Goal: Information Seeking & Learning: Check status

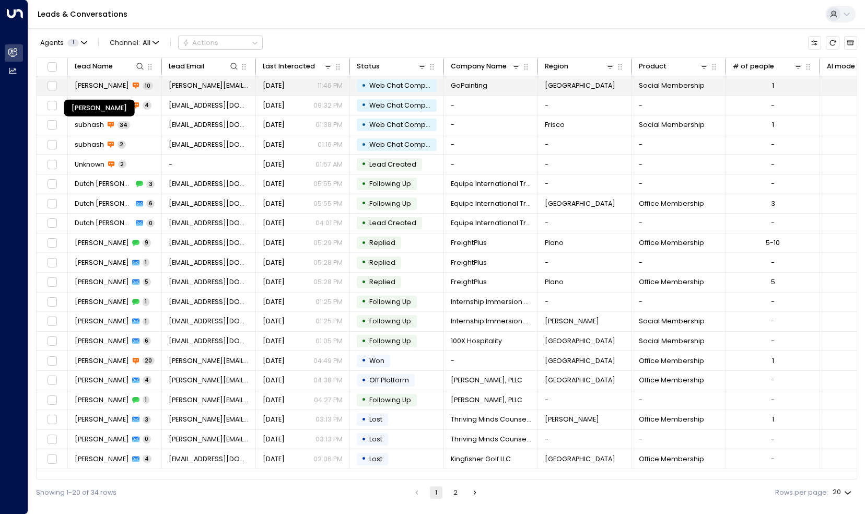
click at [118, 88] on span "[PERSON_NAME]" at bounding box center [102, 85] width 54 height 9
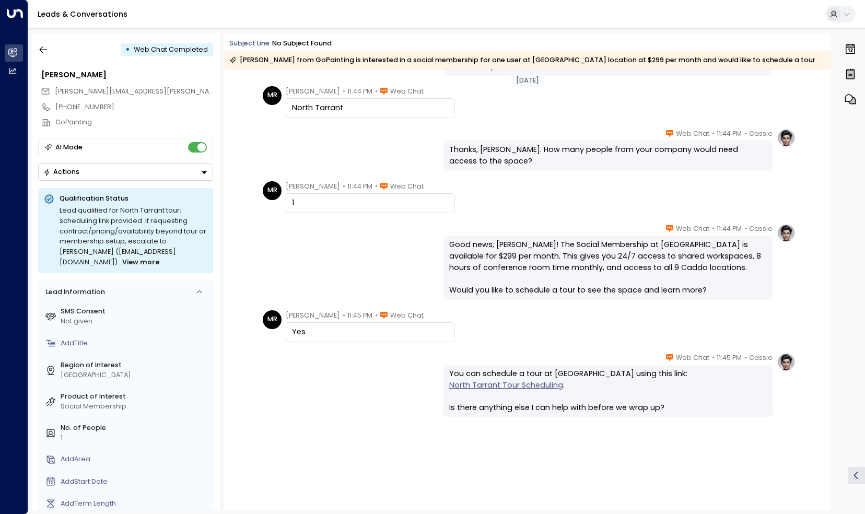
scroll to position [239, 0]
click at [45, 52] on icon "button" at bounding box center [43, 49] width 10 height 10
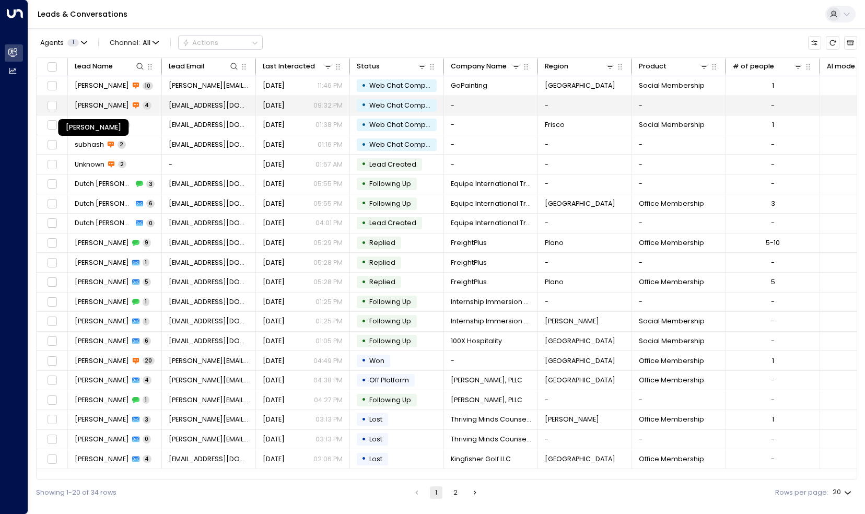
click at [123, 108] on span "[PERSON_NAME]" at bounding box center [102, 105] width 54 height 9
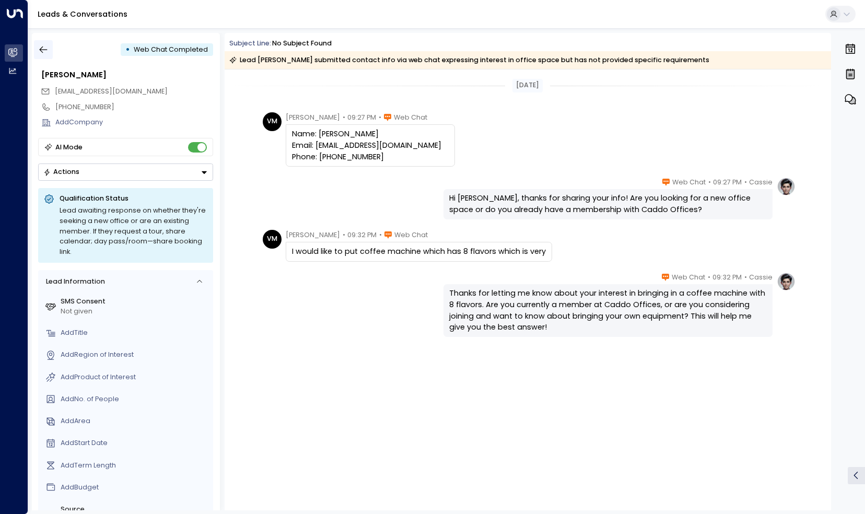
click at [48, 52] on icon "button" at bounding box center [43, 49] width 10 height 10
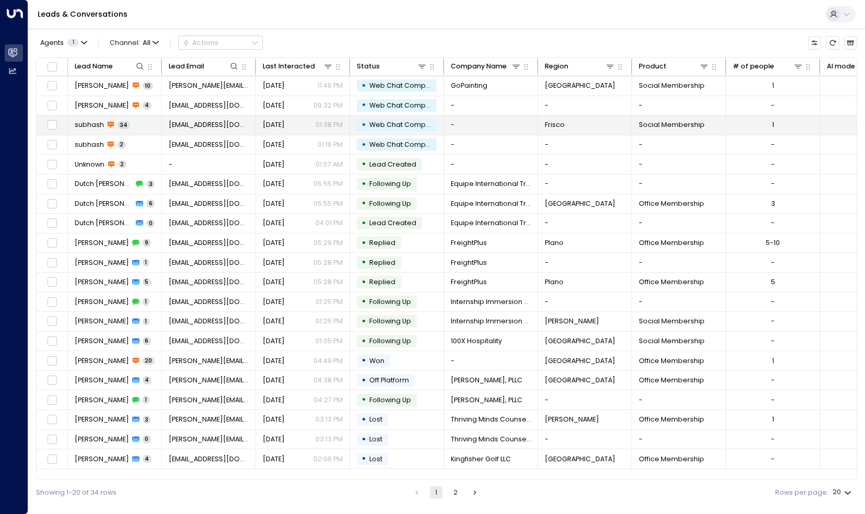
click at [92, 126] on span "subhash" at bounding box center [89, 124] width 29 height 9
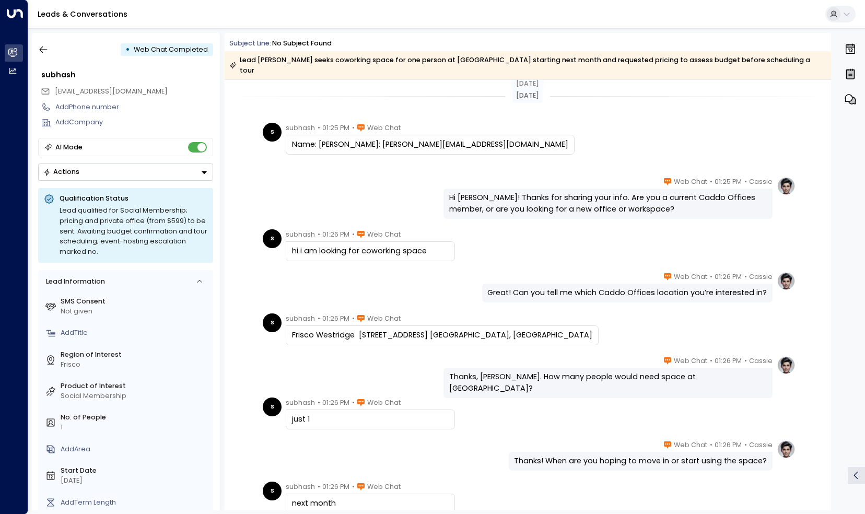
scroll to position [52, 0]
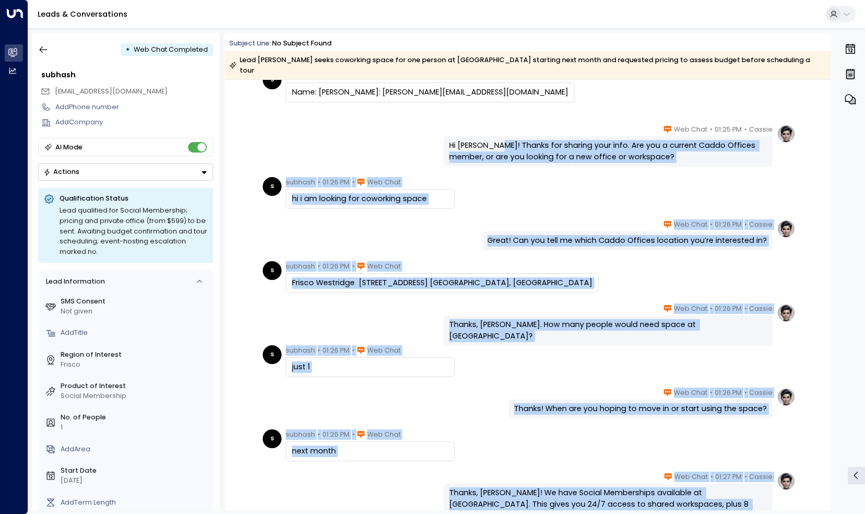
drag, startPoint x: 498, startPoint y: 134, endPoint x: 662, endPoint y: 160, distance: 166.6
drag, startPoint x: 662, startPoint y: 160, endPoint x: 641, endPoint y: 174, distance: 25.2
click at [641, 177] on div "s subhash • 01:26 PM • Web Chat hi i am looking for coworking space" at bounding box center [529, 193] width 533 height 32
click at [604, 189] on div "s subhash • 01:26 PM • Web Chat hi i am looking for coworking space" at bounding box center [529, 193] width 533 height 32
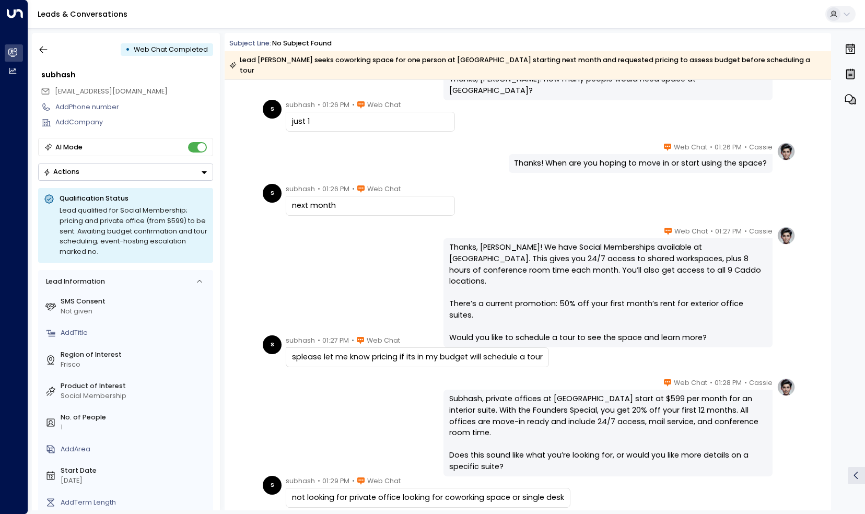
scroll to position [313, 0]
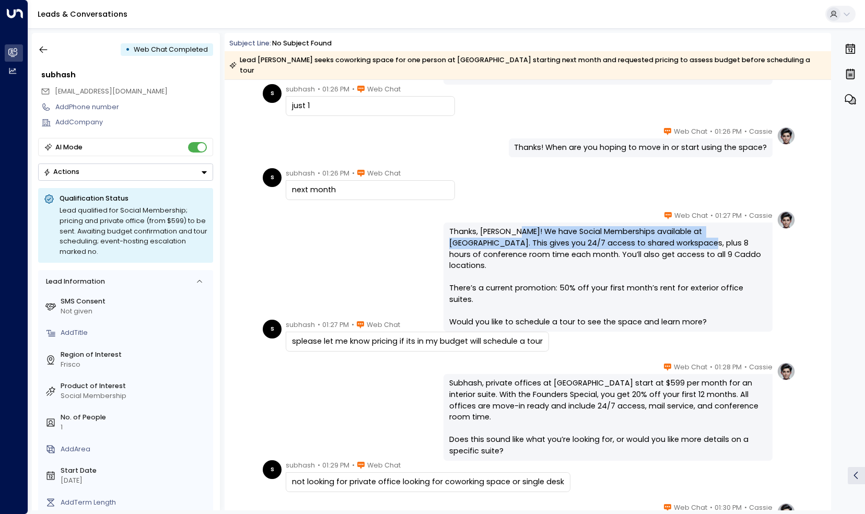
drag, startPoint x: 515, startPoint y: 221, endPoint x: 636, endPoint y: 231, distance: 121.5
click at [636, 231] on div "Thanks, [PERSON_NAME]! We have Social Memberships available at [GEOGRAPHIC_DATA…" at bounding box center [608, 276] width 318 height 101
drag, startPoint x: 636, startPoint y: 231, endPoint x: 687, endPoint y: 248, distance: 53.8
click at [687, 248] on div "Thanks, [PERSON_NAME]! We have Social Memberships available at [GEOGRAPHIC_DATA…" at bounding box center [608, 276] width 318 height 101
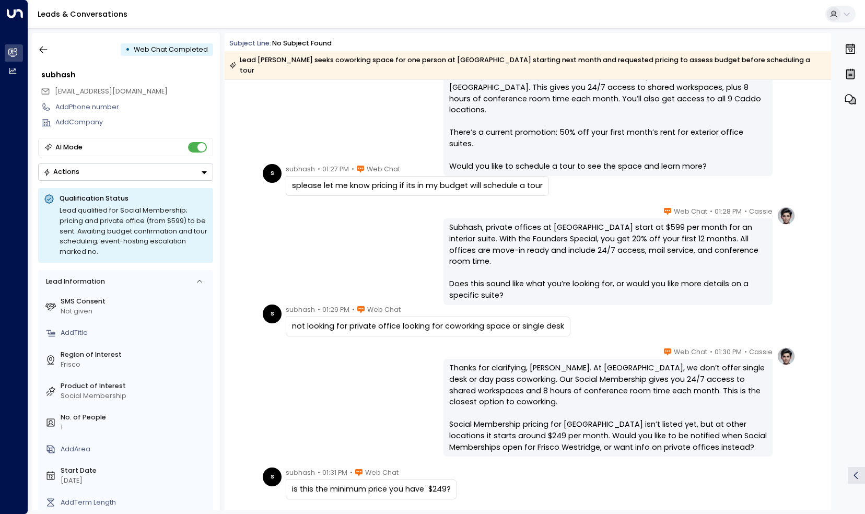
scroll to position [470, 0]
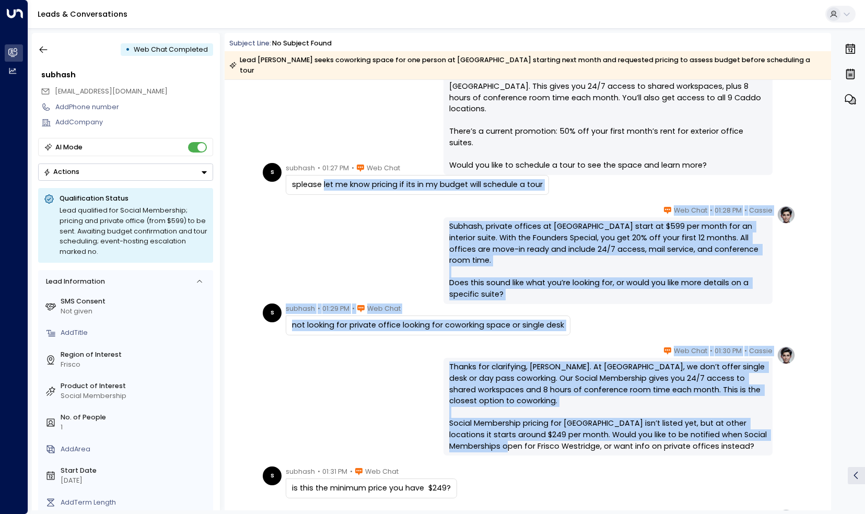
drag, startPoint x: 349, startPoint y: 173, endPoint x: 540, endPoint y: 184, distance: 191.5
drag, startPoint x: 540, startPoint y: 184, endPoint x: 562, endPoint y: 185, distance: 22.5
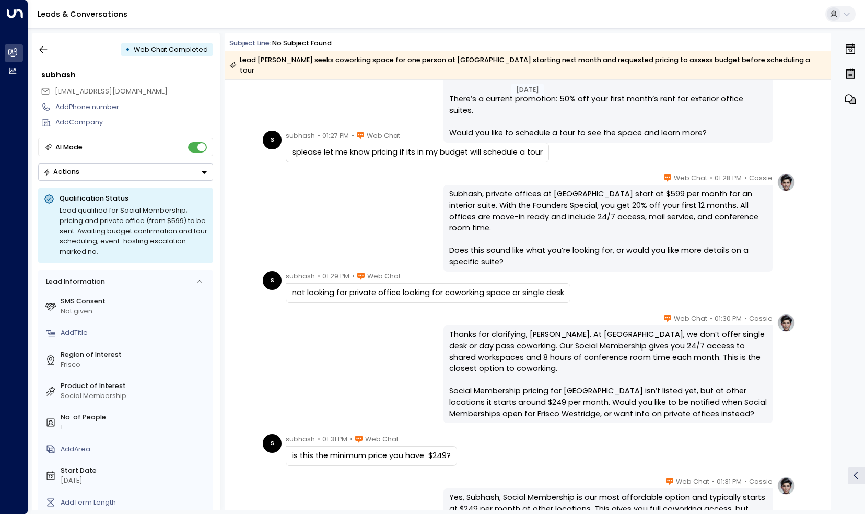
scroll to position [522, 0]
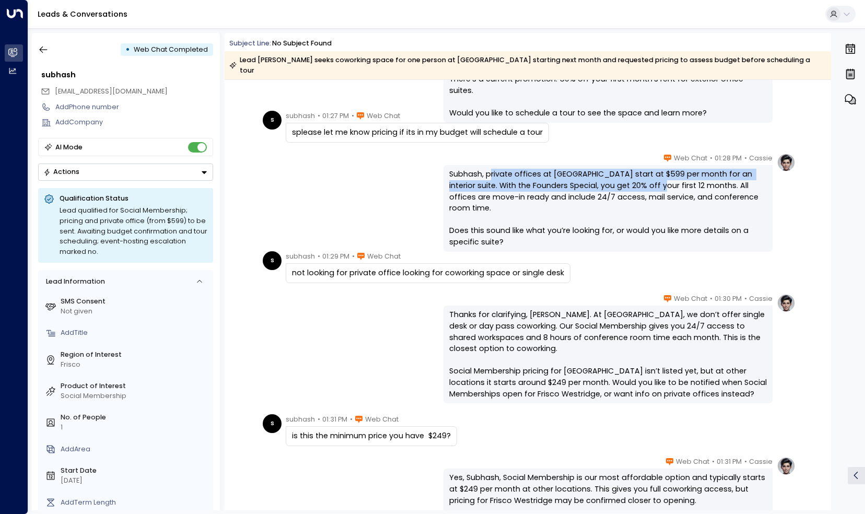
drag, startPoint x: 489, startPoint y: 166, endPoint x: 638, endPoint y: 173, distance: 149.5
click at [638, 173] on div "Subhash, private offices at [GEOGRAPHIC_DATA] start at $599 per month for an in…" at bounding box center [608, 208] width 318 height 79
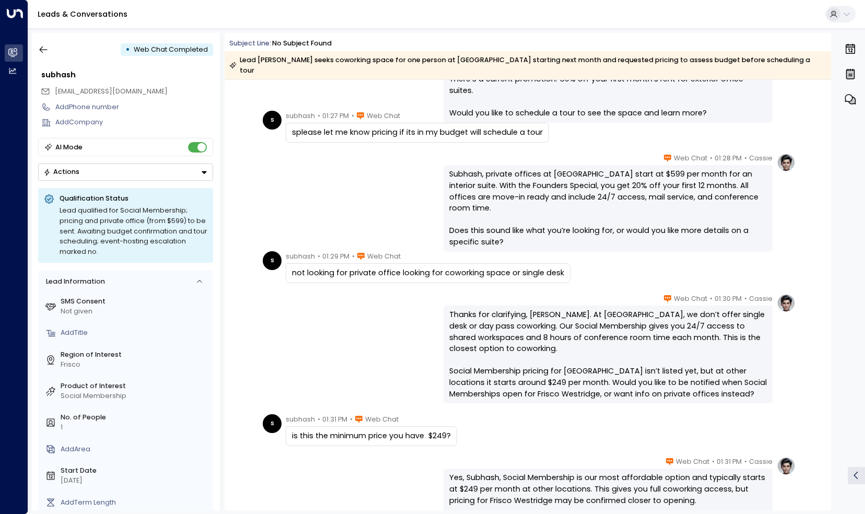
drag, startPoint x: 638, startPoint y: 173, endPoint x: 675, endPoint y: 176, distance: 36.7
click at [675, 176] on div "Subhash, private offices at [GEOGRAPHIC_DATA] start at $599 per month for an in…" at bounding box center [608, 208] width 318 height 79
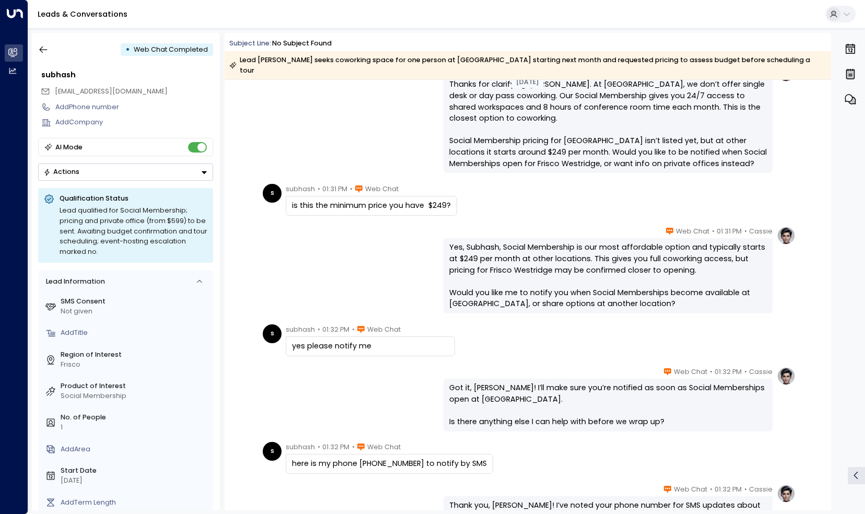
scroll to position [783, 0]
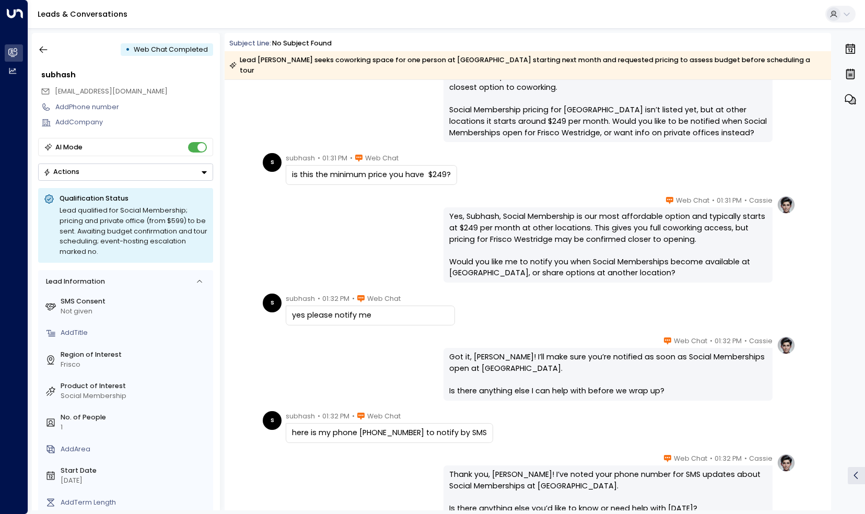
drag, startPoint x: 549, startPoint y: 195, endPoint x: 532, endPoint y: 206, distance: 20.9
click at [532, 211] on div "Yes, Subhash, Social Membership is our most affordable option and typically sta…" at bounding box center [608, 245] width 318 height 68
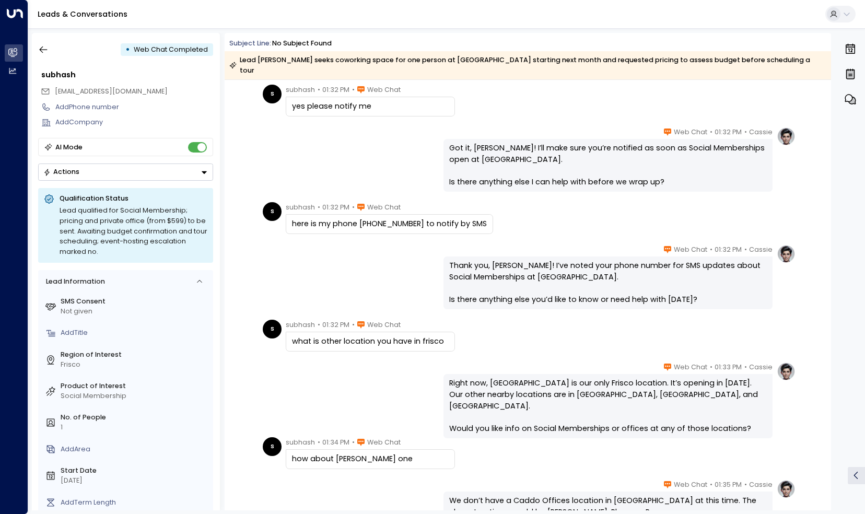
scroll to position [1045, 0]
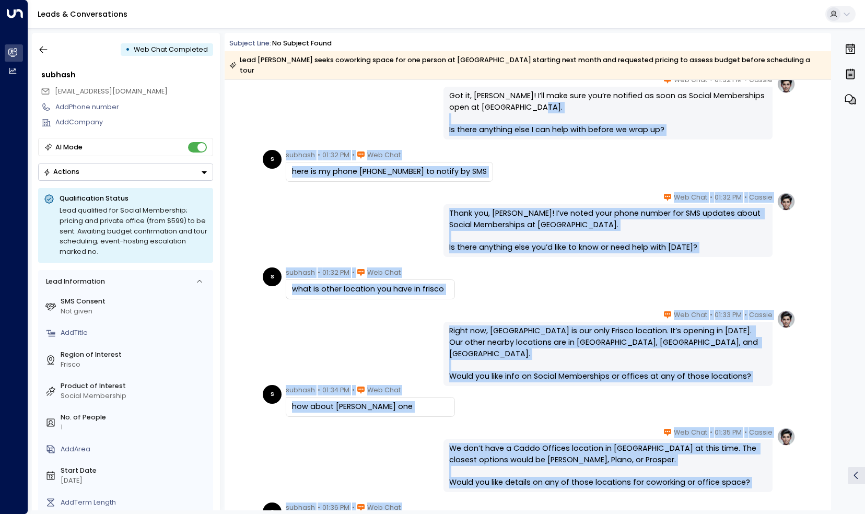
drag, startPoint x: 449, startPoint y: 119, endPoint x: 629, endPoint y: 134, distance: 180.8
click at [629, 134] on div "[DATE] s subhash • 01:32 PM • Web Chat yes please notify me Cassie • 01:32 PM •…" at bounding box center [528, 155] width 606 height 2241
drag, startPoint x: 629, startPoint y: 134, endPoint x: 609, endPoint y: 162, distance: 34.5
click at [609, 162] on div "s subhash • 01:32 PM • Web Chat here is my phone [PHONE_NUMBER] to notify by SMS" at bounding box center [529, 166] width 533 height 32
click at [579, 150] on div "s subhash • 01:32 PM • Web Chat here is my phone [PHONE_NUMBER] to notify by SMS" at bounding box center [529, 166] width 533 height 32
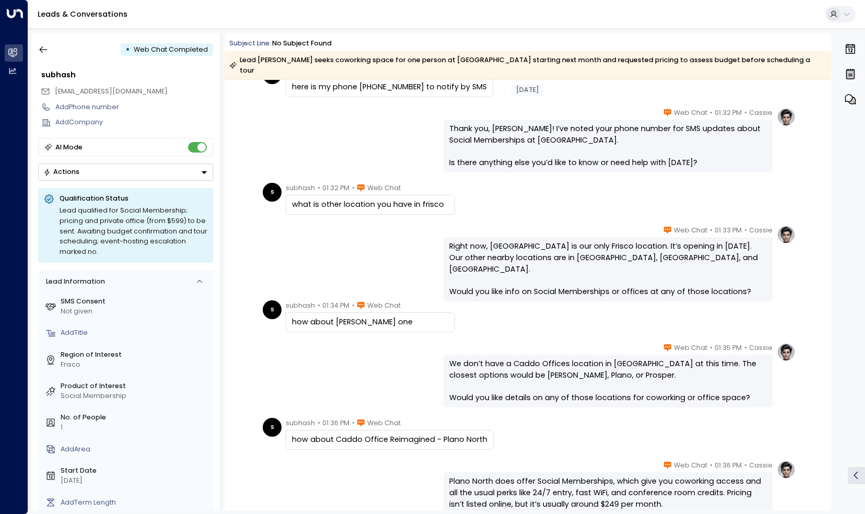
scroll to position [1149, 0]
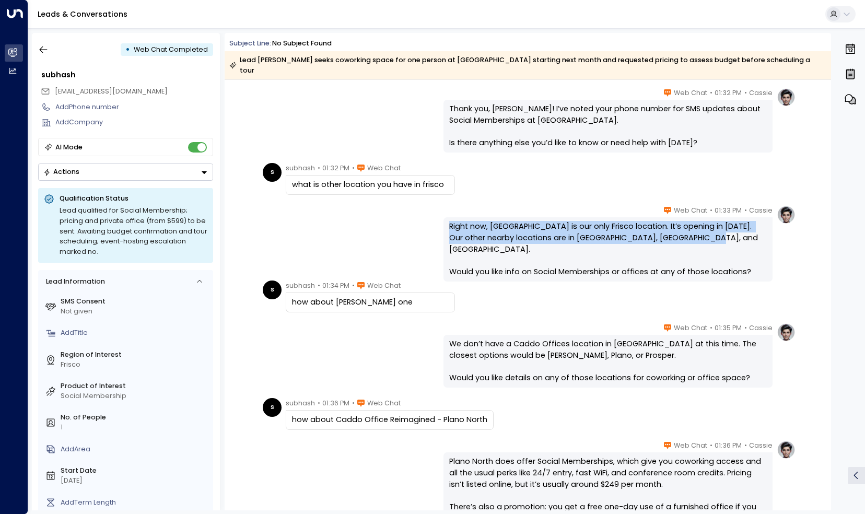
drag, startPoint x: 449, startPoint y: 213, endPoint x: 657, endPoint y: 241, distance: 209.8
click at [657, 241] on div "Right now, [GEOGRAPHIC_DATA] is our only Frisco location. It’s opening in [DATE…" at bounding box center [608, 249] width 318 height 56
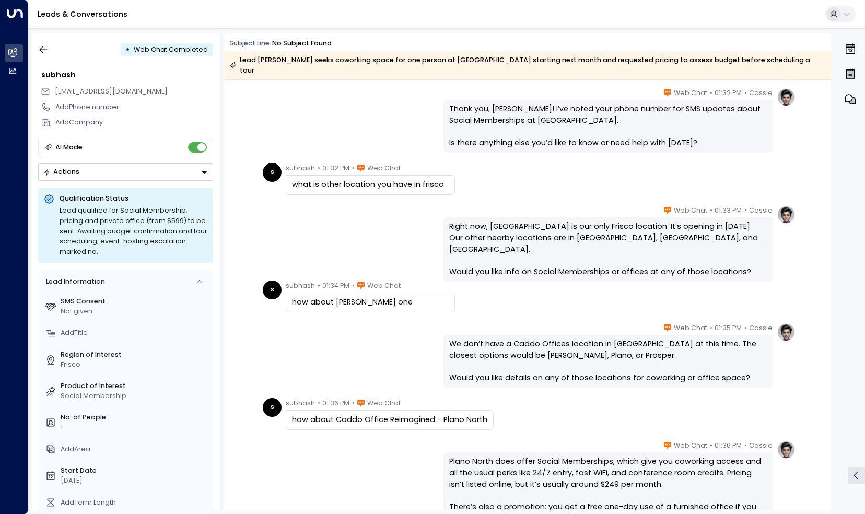
drag, startPoint x: 657, startPoint y: 241, endPoint x: 695, endPoint y: 247, distance: 38.0
click at [695, 247] on div "Right now, [GEOGRAPHIC_DATA] is our only Frisco location. It’s opening in [DATE…" at bounding box center [608, 249] width 318 height 56
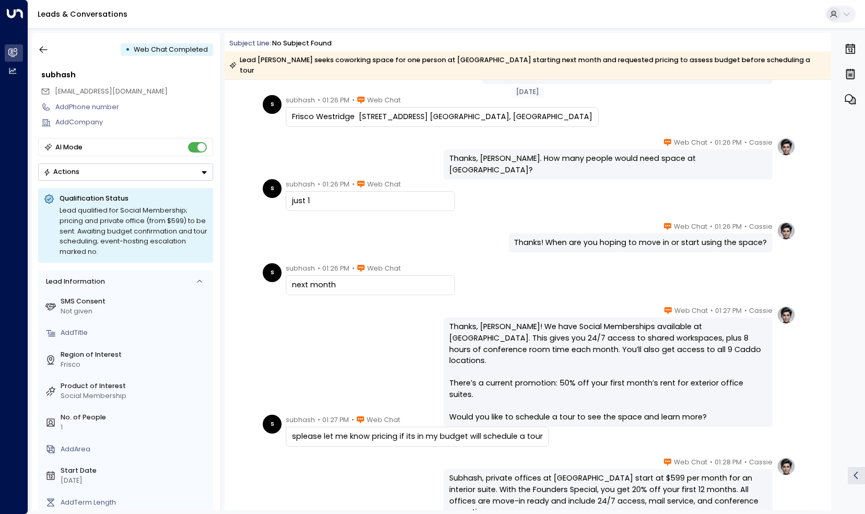
scroll to position [261, 0]
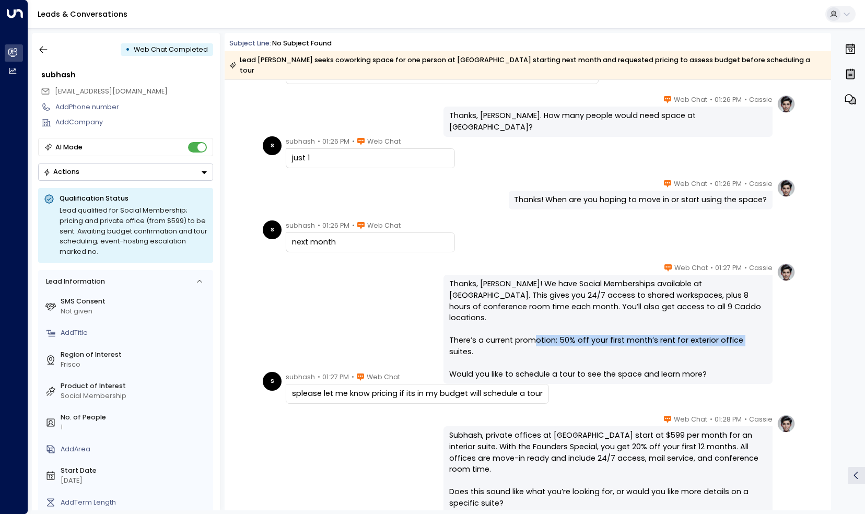
drag, startPoint x: 756, startPoint y: 319, endPoint x: 557, endPoint y: 322, distance: 199.5
click at [557, 322] on div "Thanks, [PERSON_NAME]! We have Social Memberships available at [GEOGRAPHIC_DATA…" at bounding box center [608, 328] width 318 height 101
copy div "50% off your first month’s rent for exterior office suites."
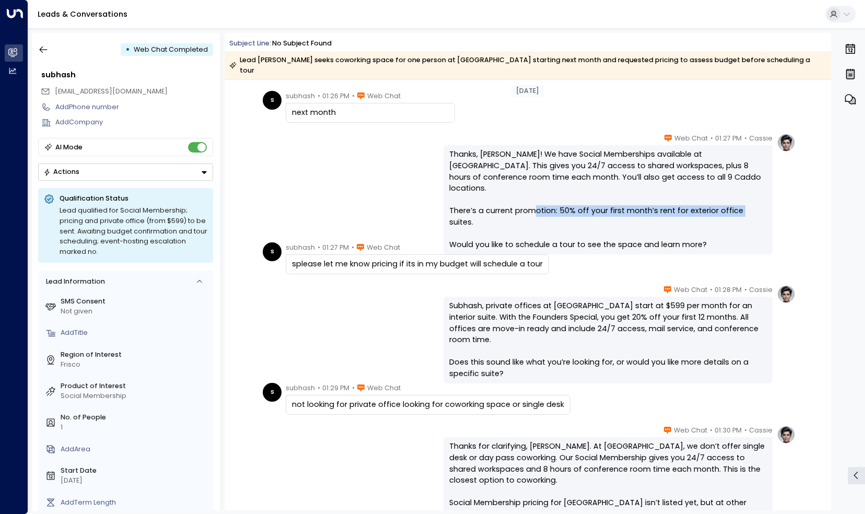
scroll to position [418, 0]
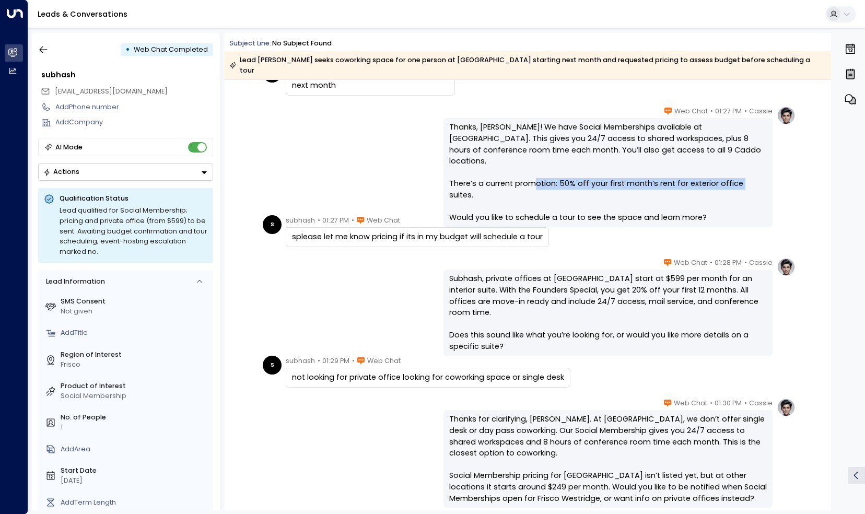
copy div "50% off your first month’s rent for exterior office suites."
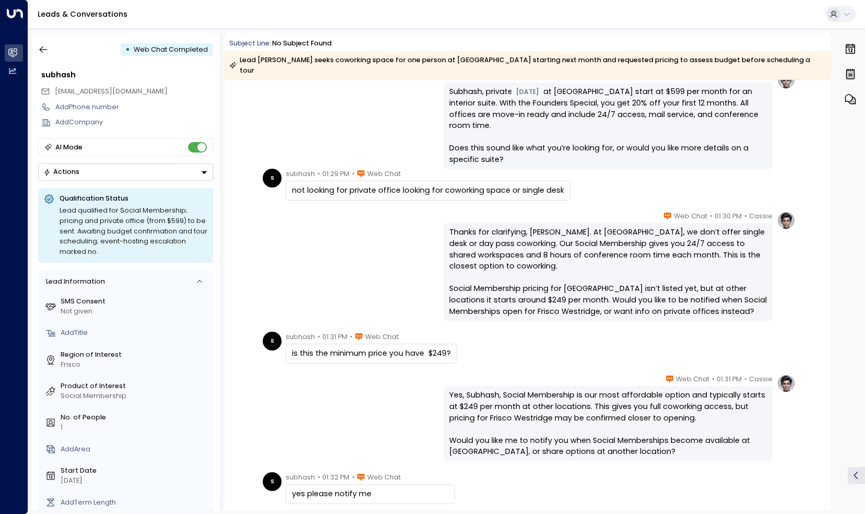
scroll to position [627, 0]
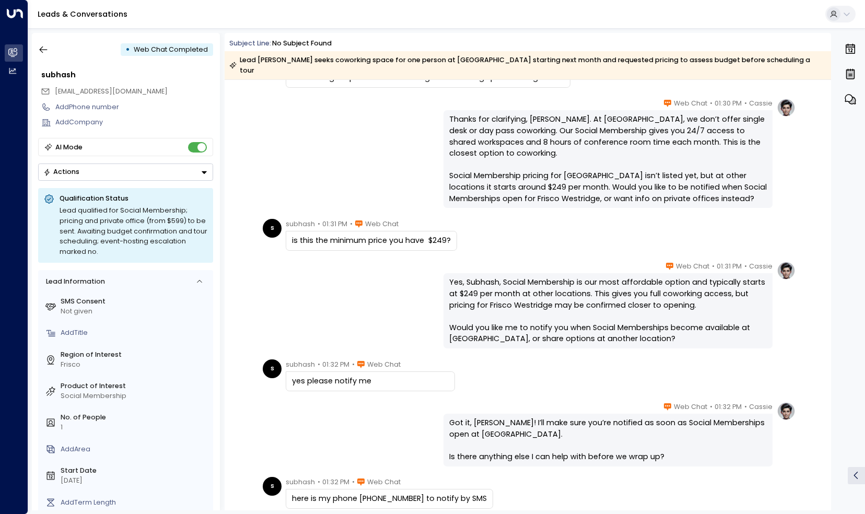
scroll to position [783, 0]
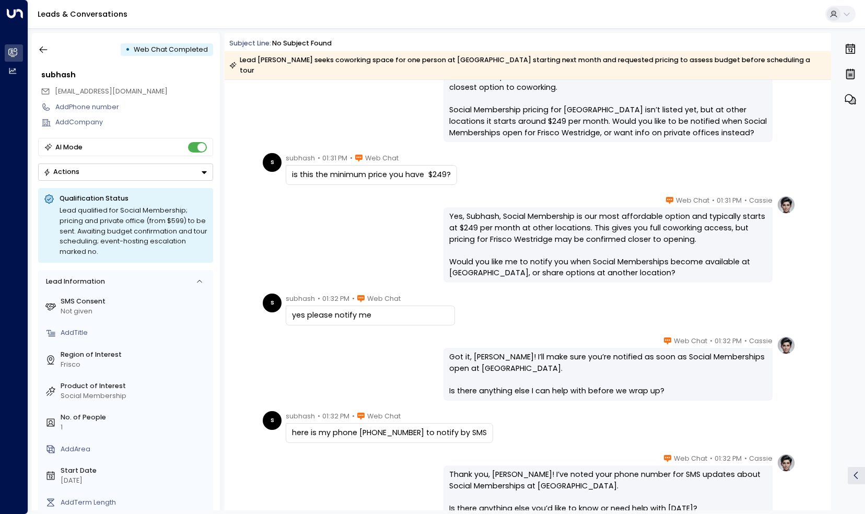
drag, startPoint x: 483, startPoint y: 317, endPoint x: 455, endPoint y: 316, distance: 27.2
click at [456, 316] on div "[DATE] s subhash • 01:29 PM • Web Chat not looking for private office looking f…" at bounding box center [528, 417] width 606 height 2241
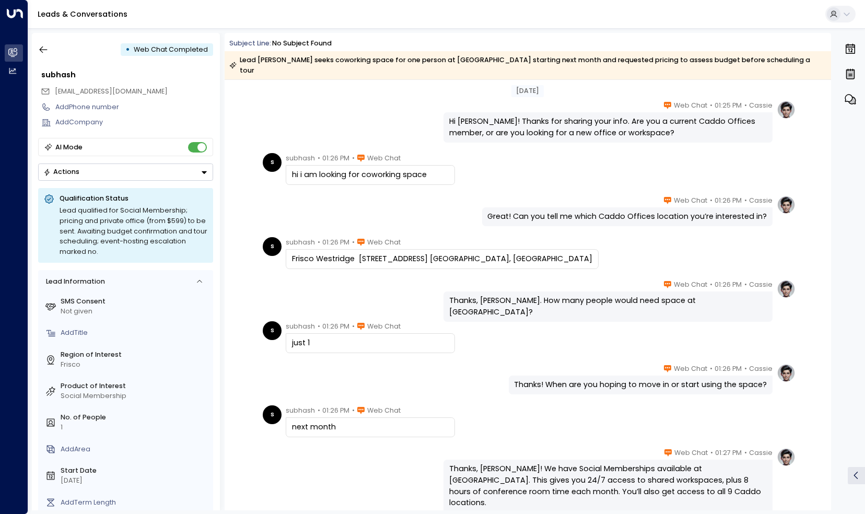
scroll to position [0, 0]
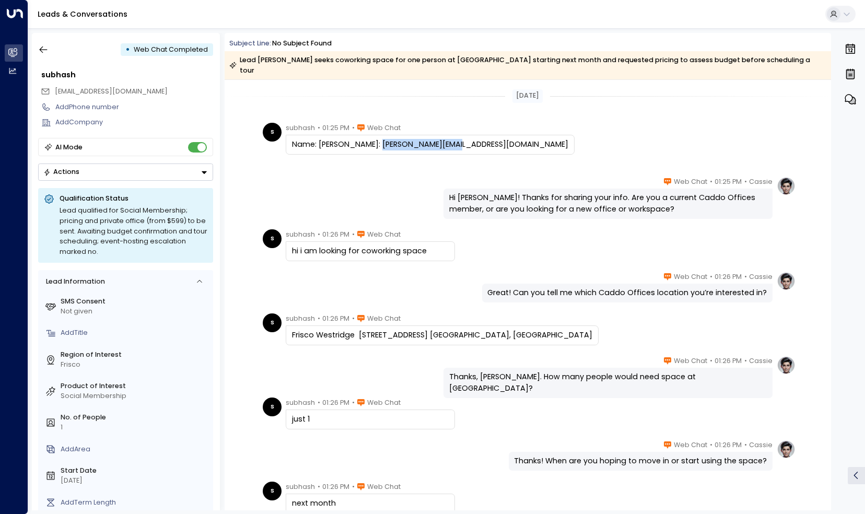
drag, startPoint x: 338, startPoint y: 143, endPoint x: 397, endPoint y: 146, distance: 59.1
click at [397, 146] on div "Name: [PERSON_NAME]: [PERSON_NAME][EMAIL_ADDRESS][DOMAIN_NAME]" at bounding box center [430, 144] width 276 height 11
drag, startPoint x: 397, startPoint y: 146, endPoint x: 411, endPoint y: 148, distance: 13.7
click at [412, 148] on div "Name: [PERSON_NAME]: [PERSON_NAME][EMAIL_ADDRESS][DOMAIN_NAME]" at bounding box center [430, 144] width 276 height 11
drag, startPoint x: 404, startPoint y: 146, endPoint x: 315, endPoint y: 152, distance: 89.0
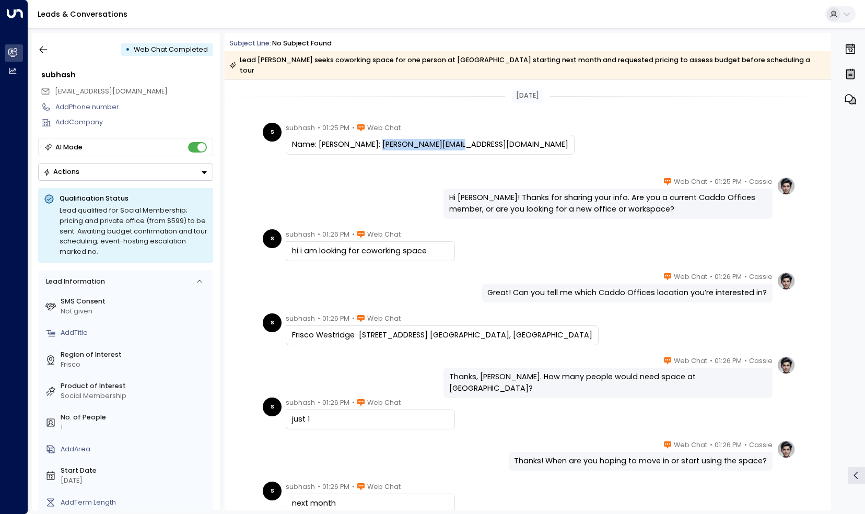
click at [315, 152] on div "Name: [PERSON_NAME]: [PERSON_NAME][EMAIL_ADDRESS][DOMAIN_NAME]" at bounding box center [430, 145] width 289 height 20
copy div "[EMAIL_ADDRESS][DOMAIN_NAME]"
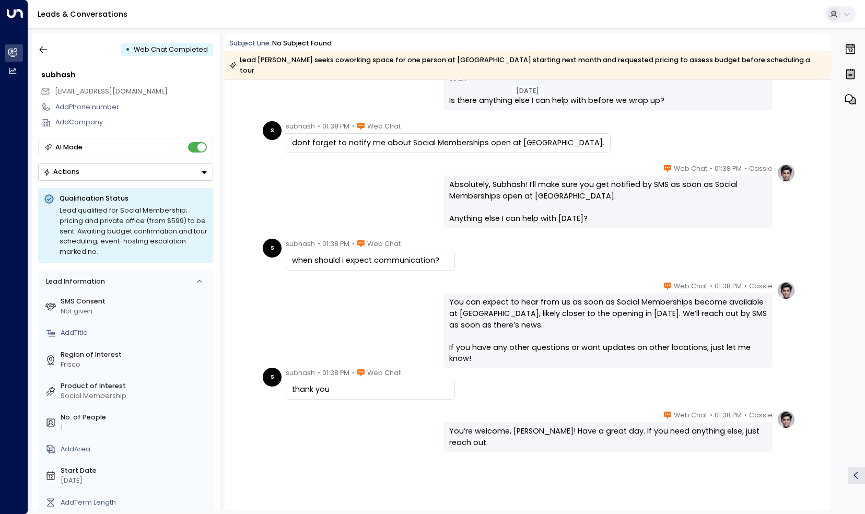
scroll to position [1800, 0]
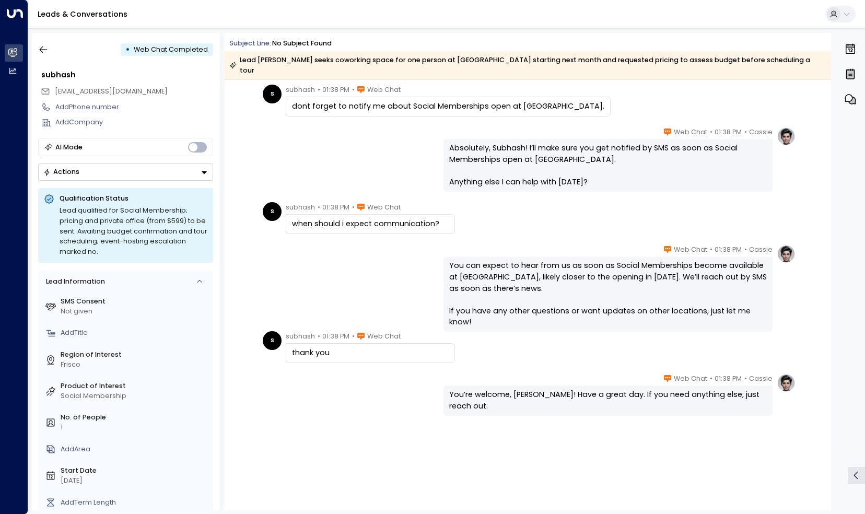
drag, startPoint x: 531, startPoint y: 467, endPoint x: 455, endPoint y: 450, distance: 77.2
click at [529, 467] on div "Cassie • 01:38 PM • Web Chat You’re welcome, [PERSON_NAME]! Have a great day. I…" at bounding box center [528, 441] width 606 height 136
click at [148, 163] on button "Actions" at bounding box center [125, 171] width 175 height 17
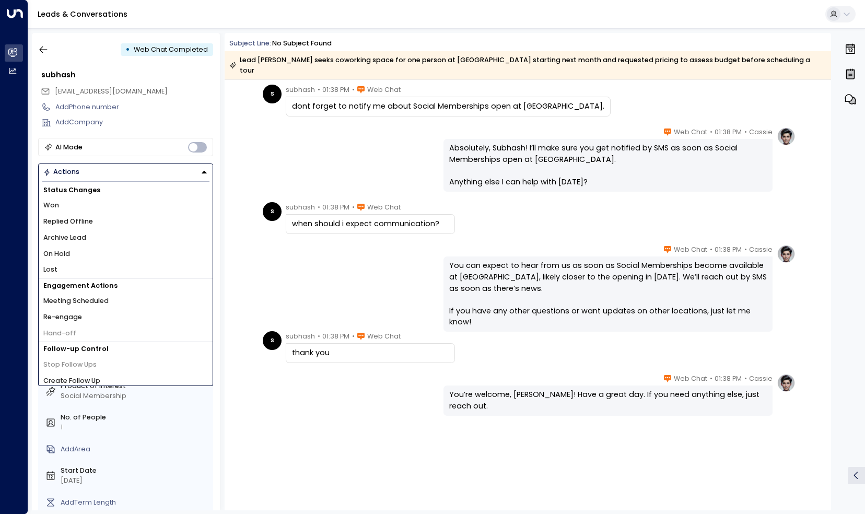
click at [148, 163] on button "Actions" at bounding box center [125, 171] width 175 height 17
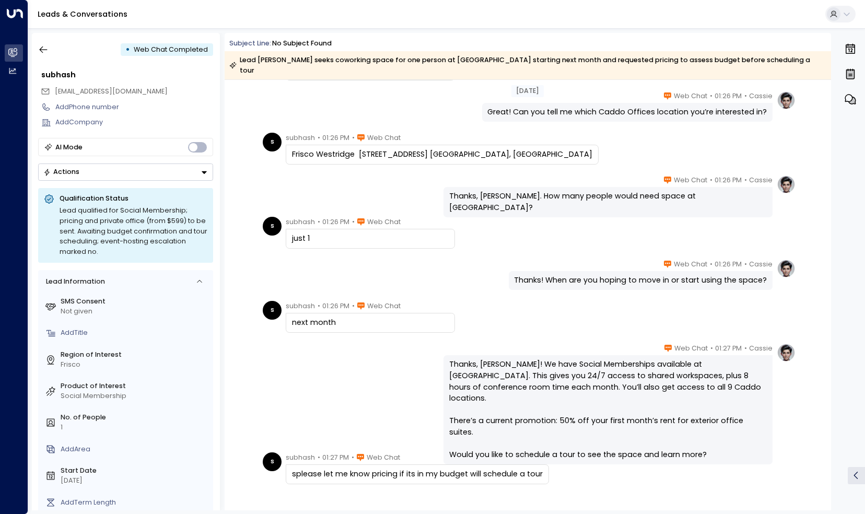
scroll to position [0, 0]
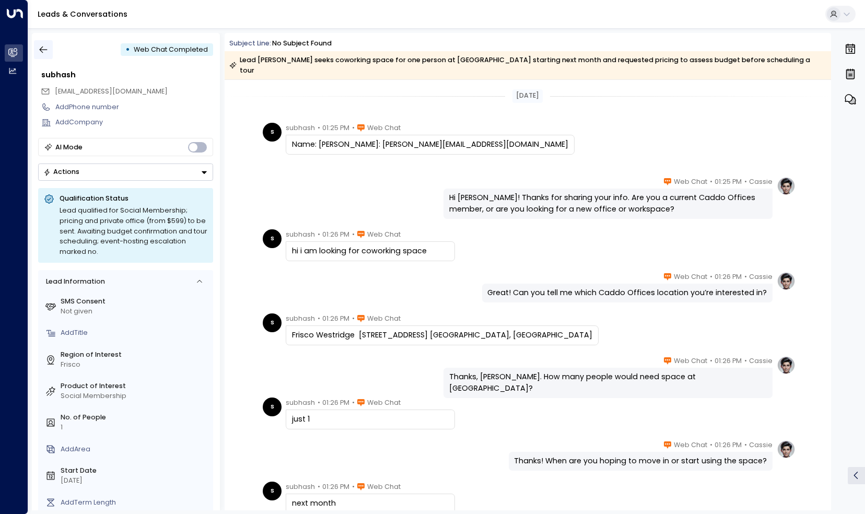
click at [50, 51] on button "button" at bounding box center [43, 49] width 19 height 19
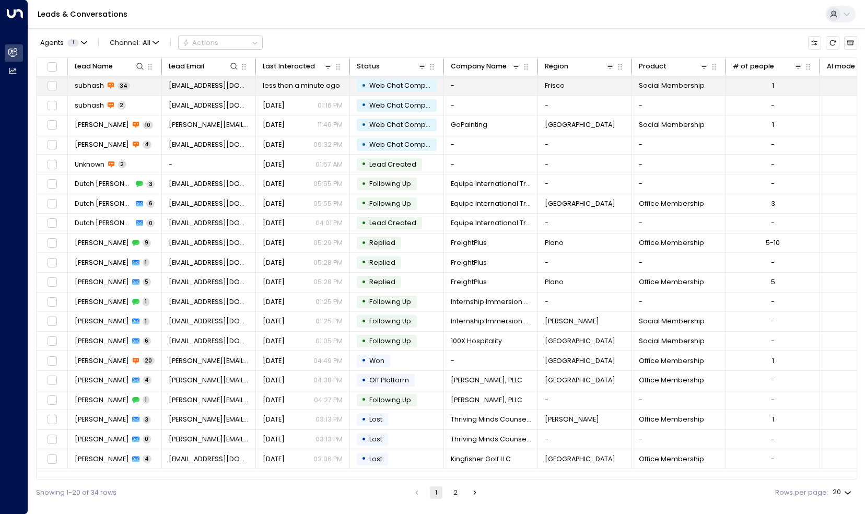
click at [94, 86] on span "subhash" at bounding box center [89, 85] width 29 height 9
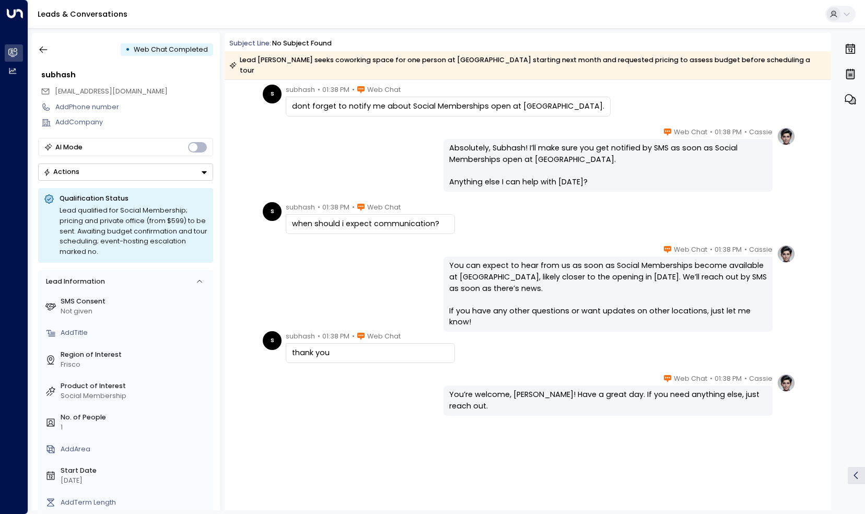
scroll to position [4805, 0]
click at [460, 427] on div "Cassie • 01:38 PM • Web Chat You’re welcome, [PERSON_NAME]! Have a great day. I…" at bounding box center [528, 441] width 606 height 136
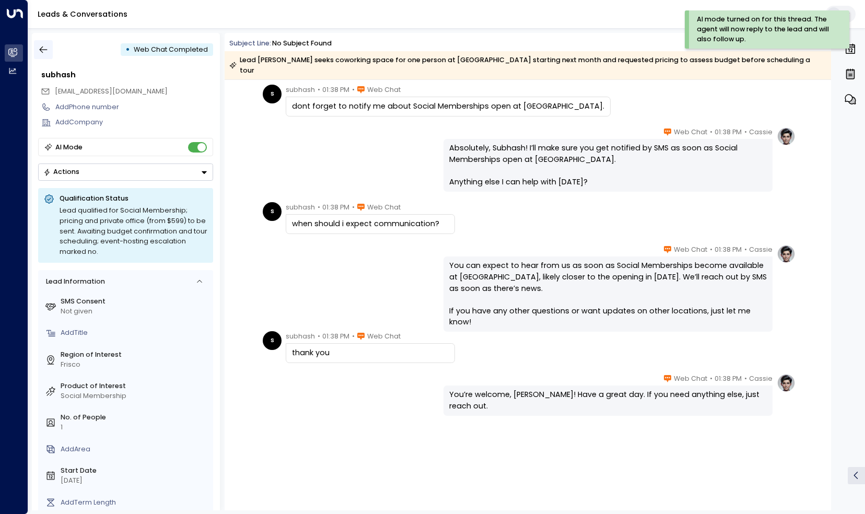
click at [49, 49] on icon "button" at bounding box center [43, 49] width 10 height 10
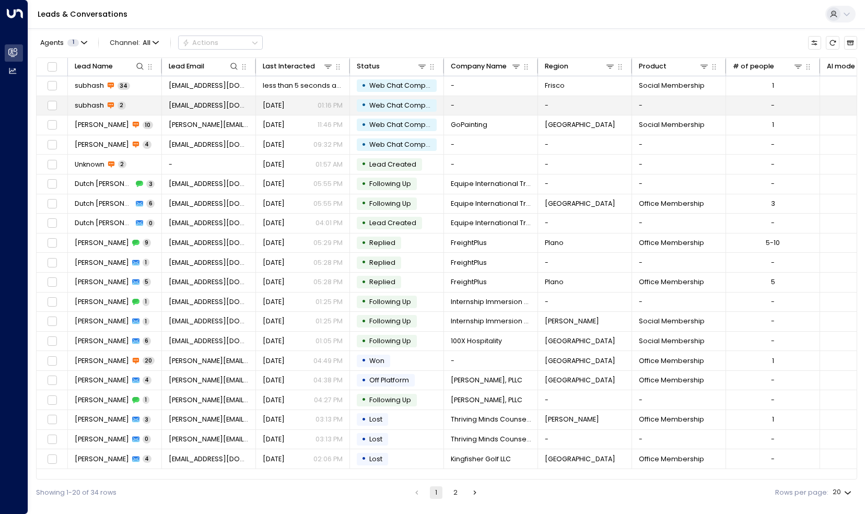
click at [104, 103] on div "subhash 2" at bounding box center [100, 105] width 51 height 9
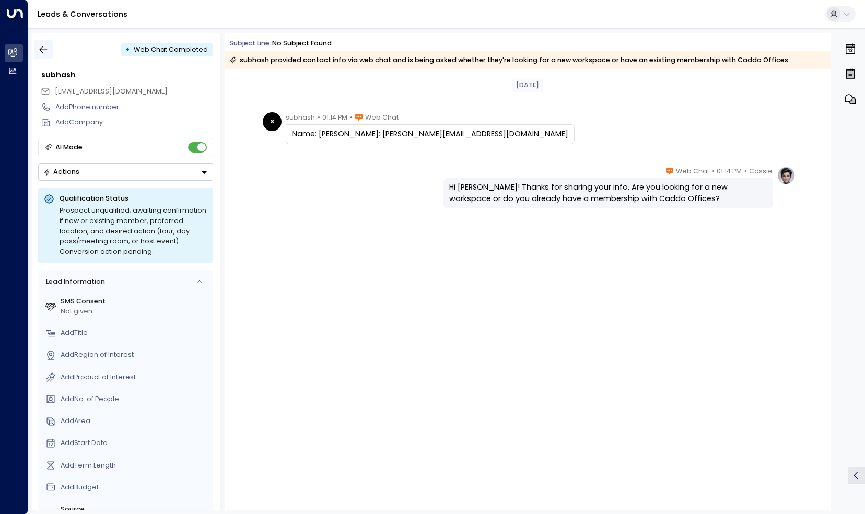
click at [45, 54] on icon "button" at bounding box center [43, 49] width 10 height 10
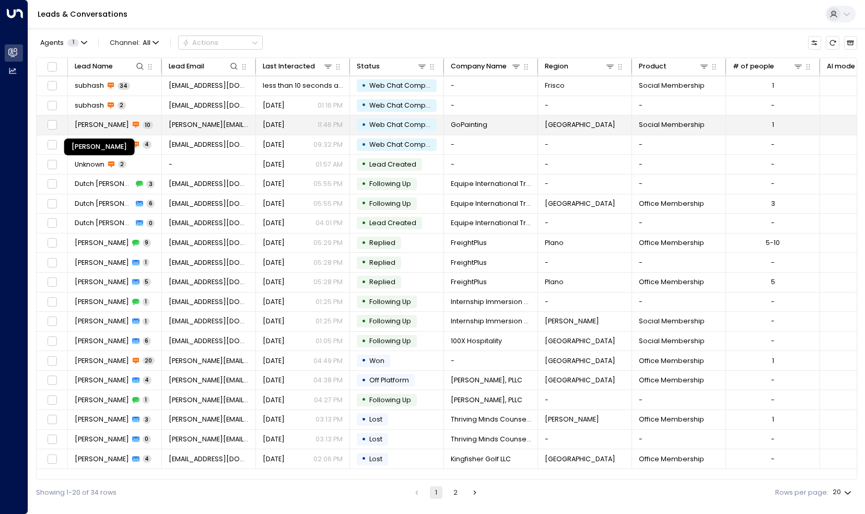
click at [119, 125] on span "[PERSON_NAME]" at bounding box center [102, 124] width 54 height 9
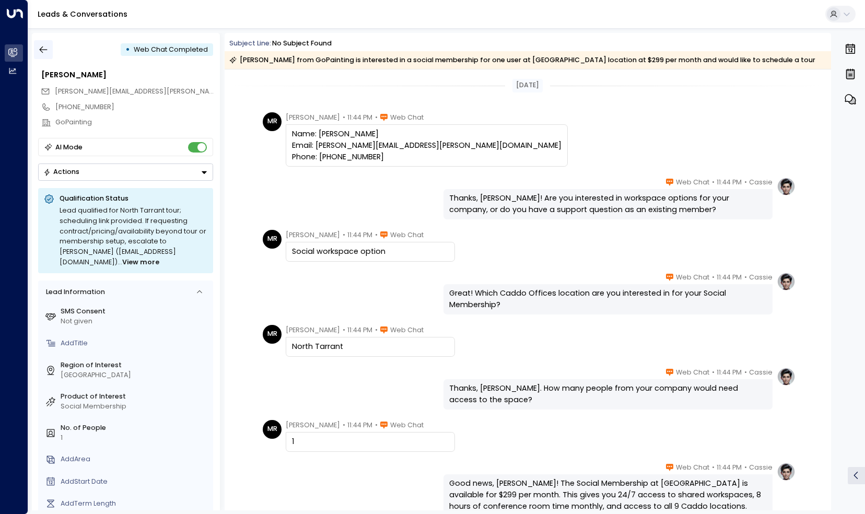
click at [48, 50] on icon "button" at bounding box center [43, 49] width 10 height 10
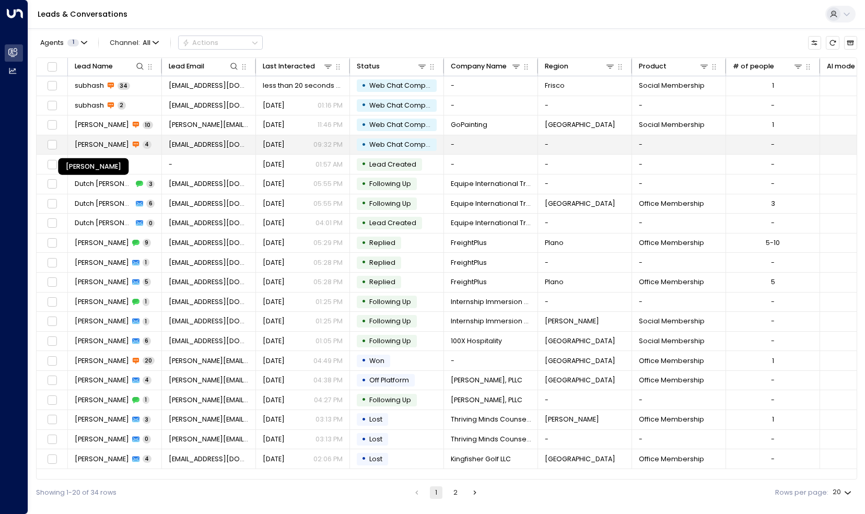
click at [125, 144] on span "[PERSON_NAME]" at bounding box center [102, 144] width 54 height 9
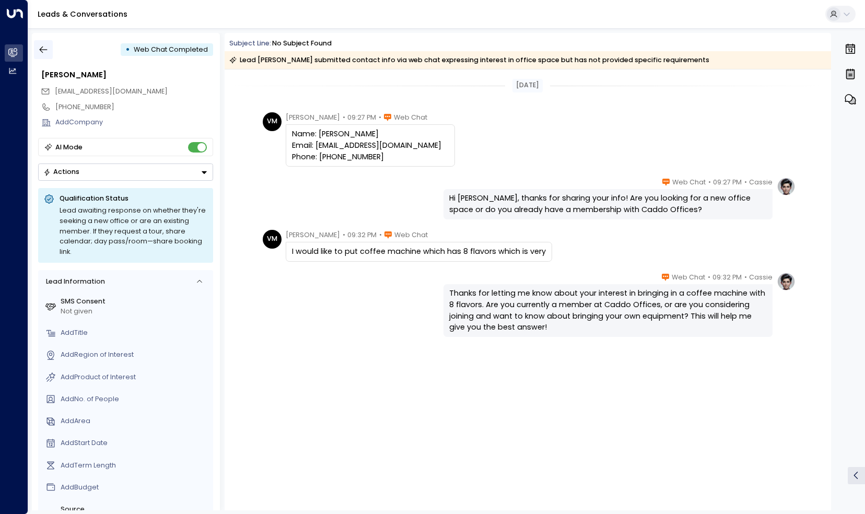
click at [41, 45] on icon "button" at bounding box center [43, 49] width 10 height 10
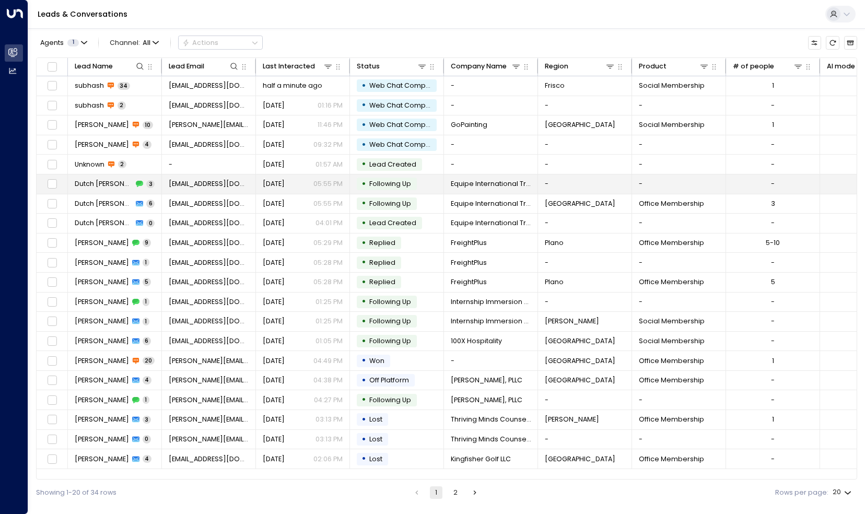
click at [103, 185] on span "Dutch [PERSON_NAME]" at bounding box center [104, 183] width 58 height 9
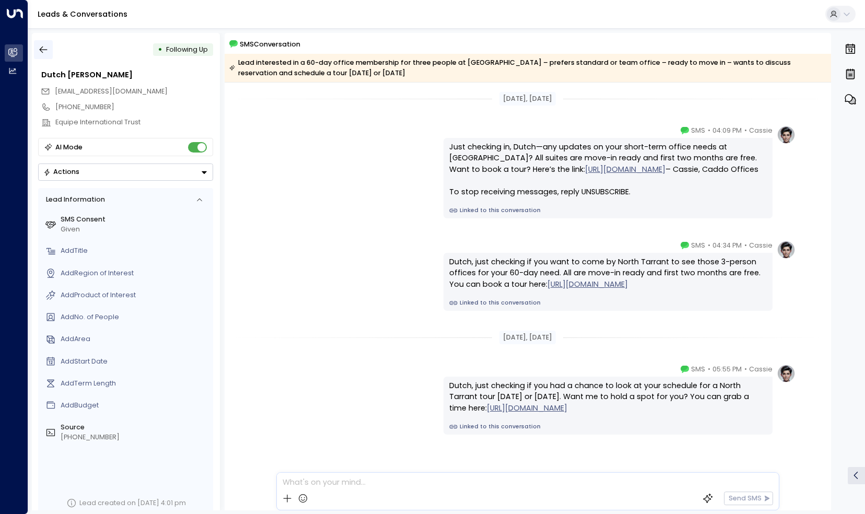
click at [41, 56] on button "button" at bounding box center [43, 49] width 19 height 19
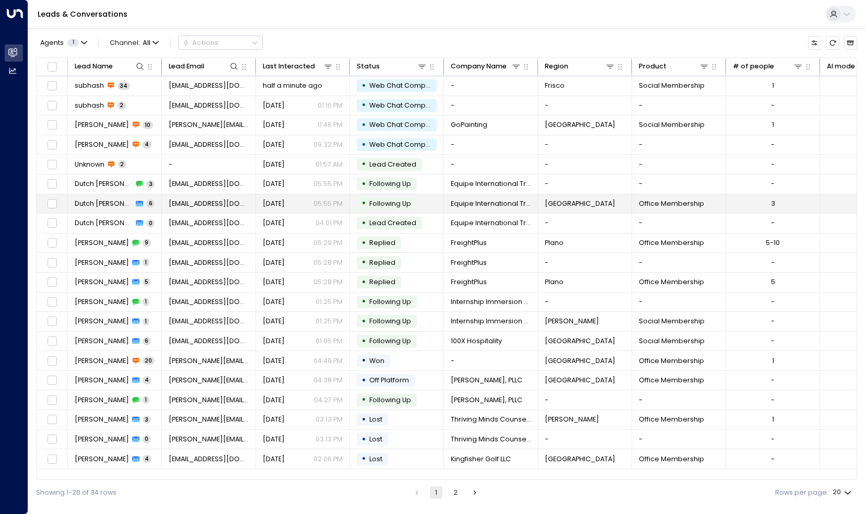
click at [93, 208] on td "Dutch [PERSON_NAME] 6" at bounding box center [115, 203] width 94 height 19
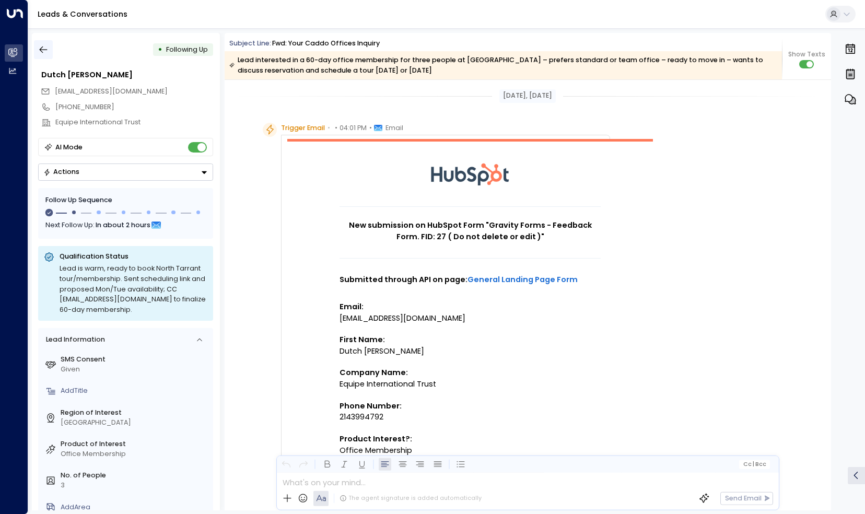
click at [45, 50] on icon "button" at bounding box center [44, 49] width 8 height 7
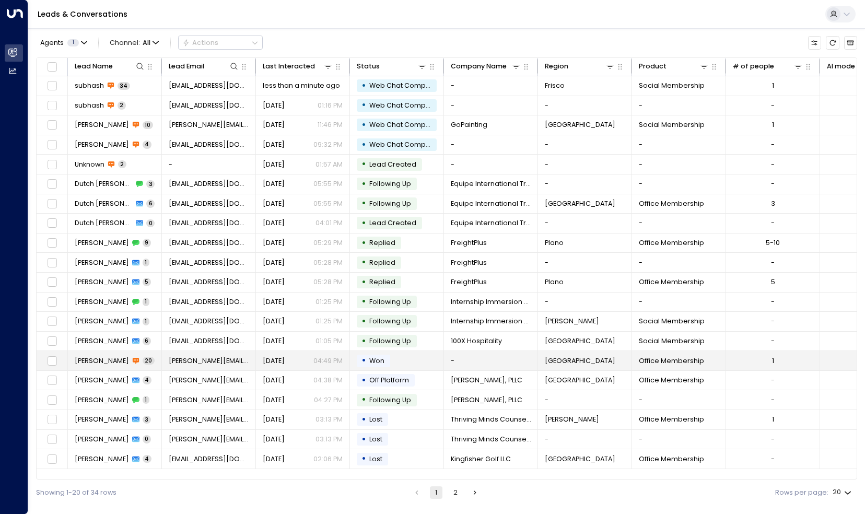
click at [95, 365] on td "[PERSON_NAME] 20" at bounding box center [115, 360] width 94 height 19
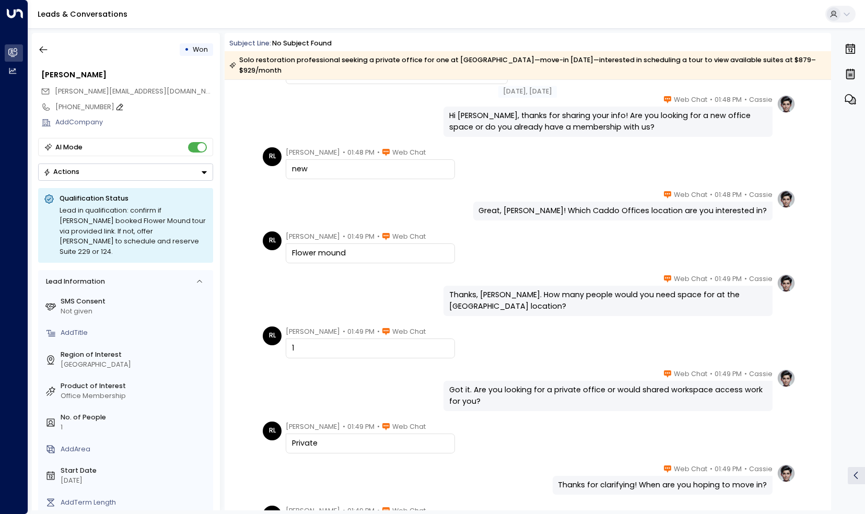
scroll to position [157, 0]
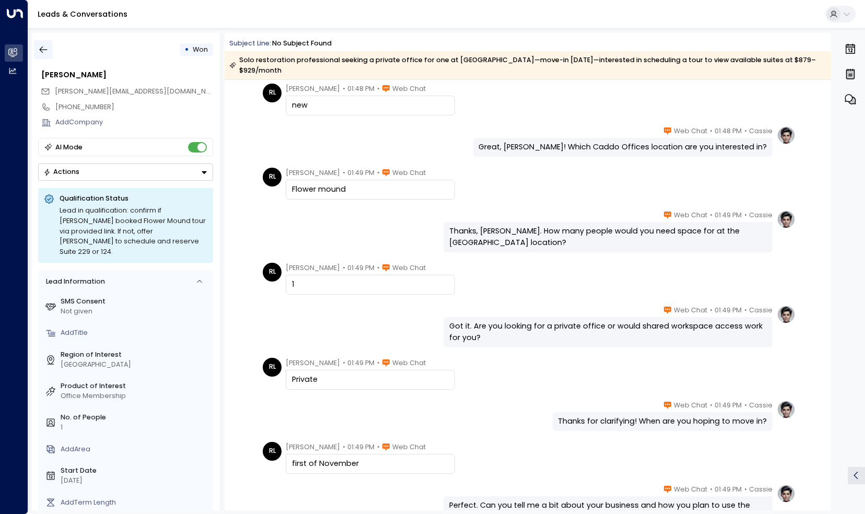
click at [42, 46] on icon "button" at bounding box center [43, 49] width 10 height 10
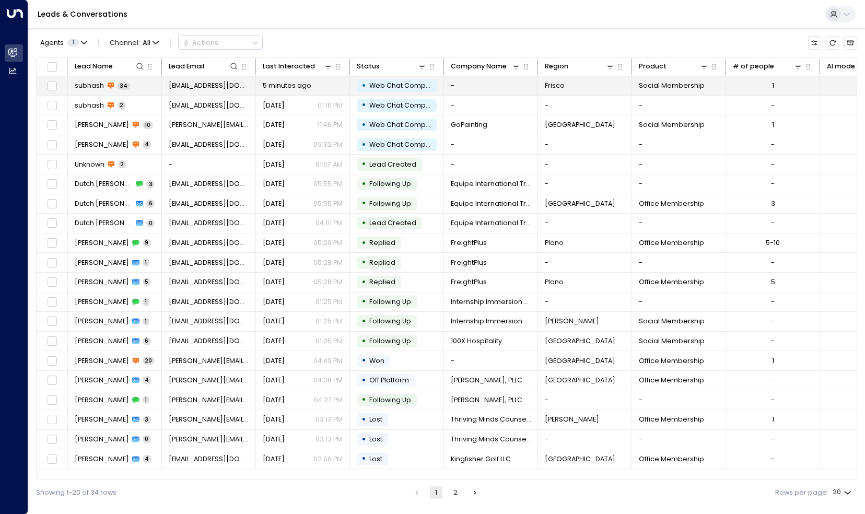
click at [192, 85] on span "[EMAIL_ADDRESS][DOMAIN_NAME]" at bounding box center [209, 85] width 80 height 9
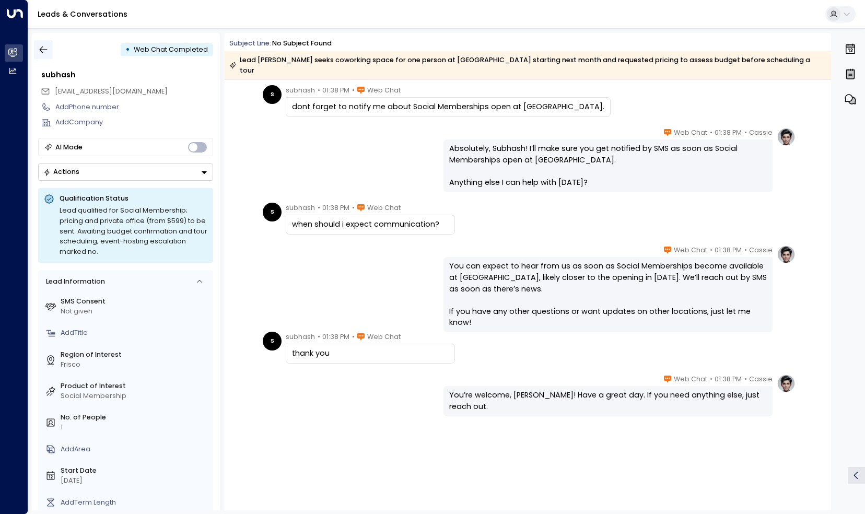
click at [44, 49] on icon "button" at bounding box center [43, 49] width 10 height 10
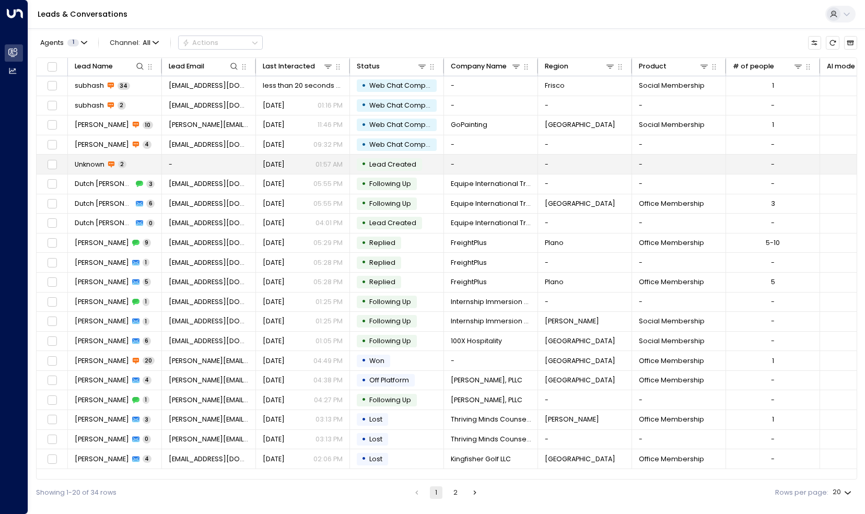
click at [99, 163] on span "Unknown" at bounding box center [90, 164] width 30 height 9
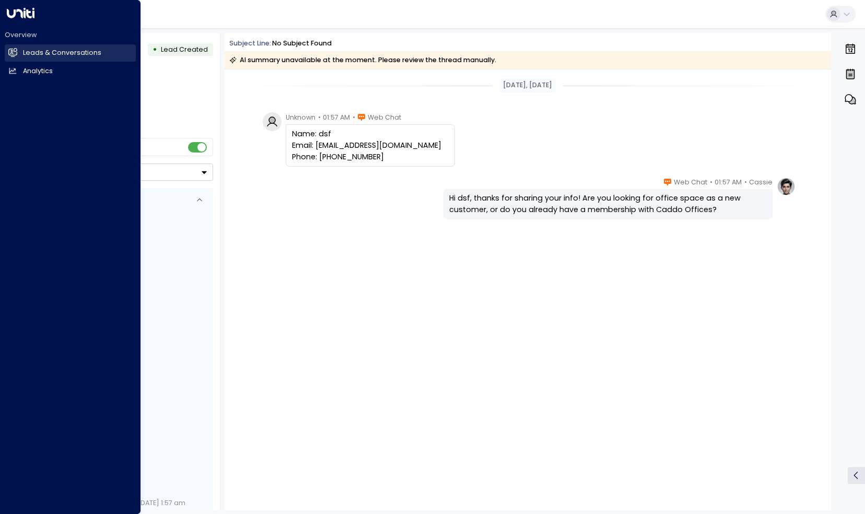
click at [17, 50] on icon at bounding box center [13, 52] width 7 height 9
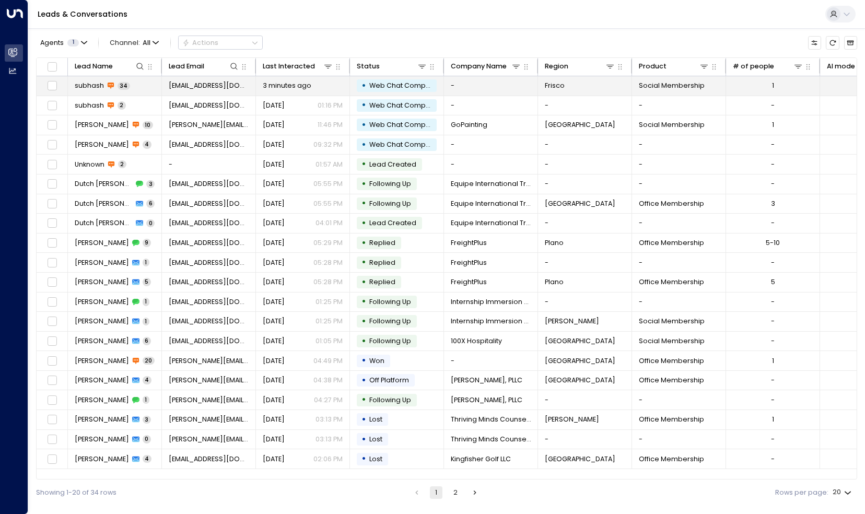
click at [88, 88] on span "subhash" at bounding box center [89, 85] width 29 height 9
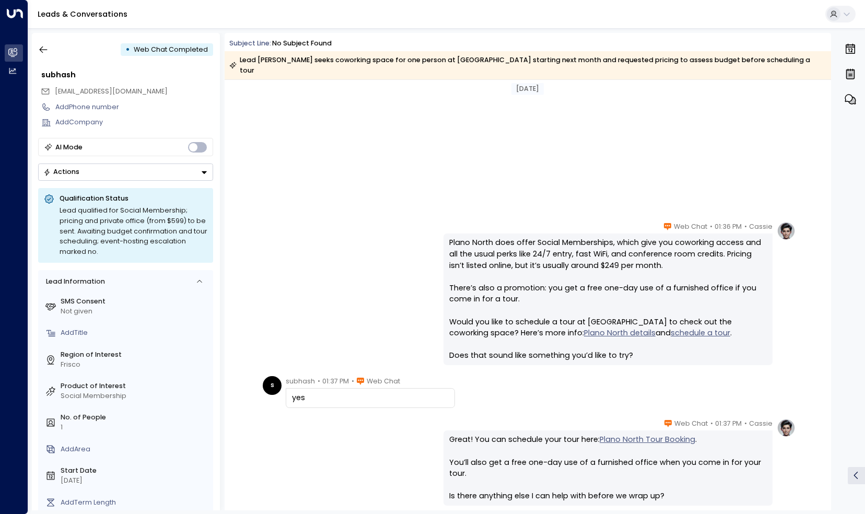
scroll to position [4197, 0]
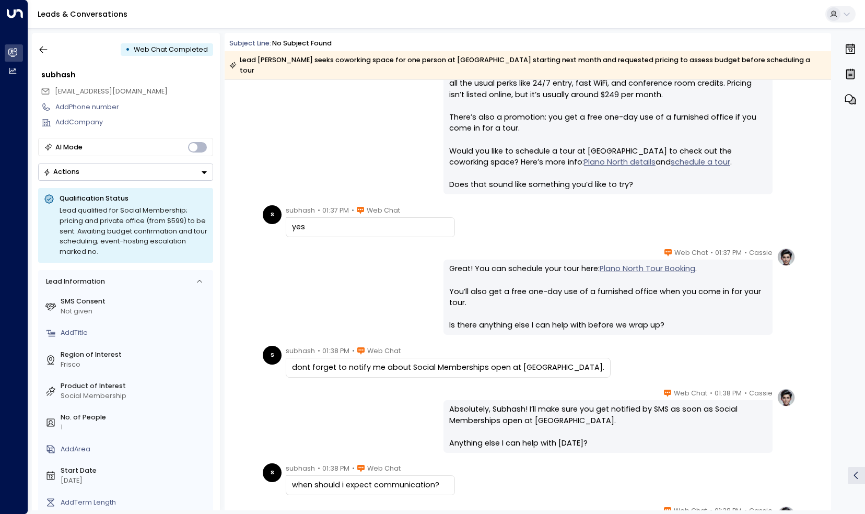
click at [161, 179] on div "• Web Chat Completed [PERSON_NAME] [PERSON_NAME][EMAIL_ADDRESS][DOMAIN_NAME] Ad…" at bounding box center [126, 271] width 188 height 477
click at [161, 175] on button "Actions" at bounding box center [125, 171] width 175 height 17
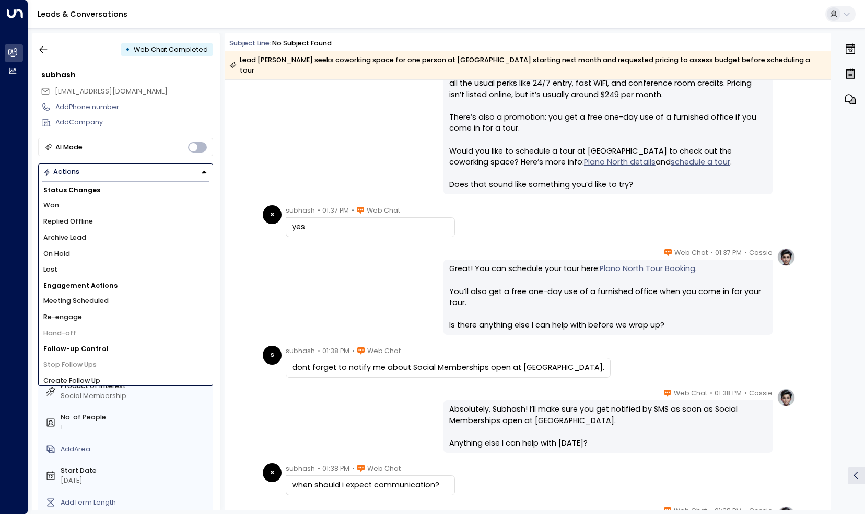
click at [161, 175] on button "Actions" at bounding box center [125, 171] width 175 height 17
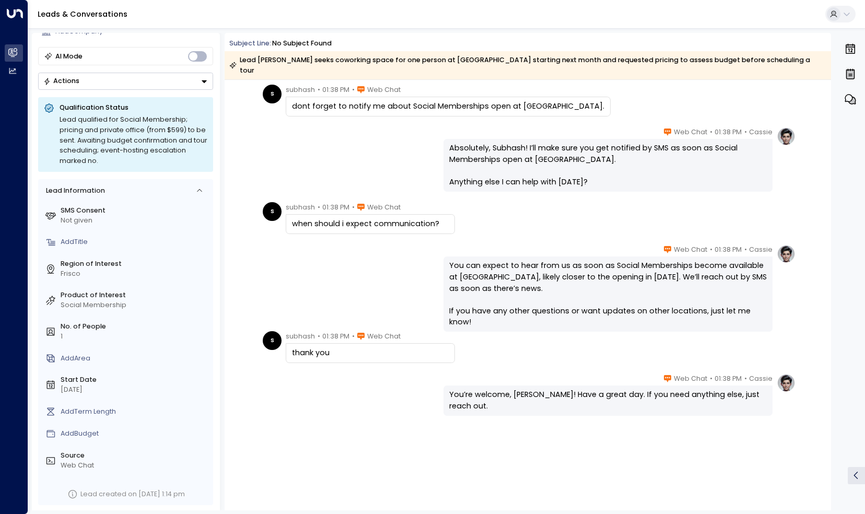
scroll to position [0, 0]
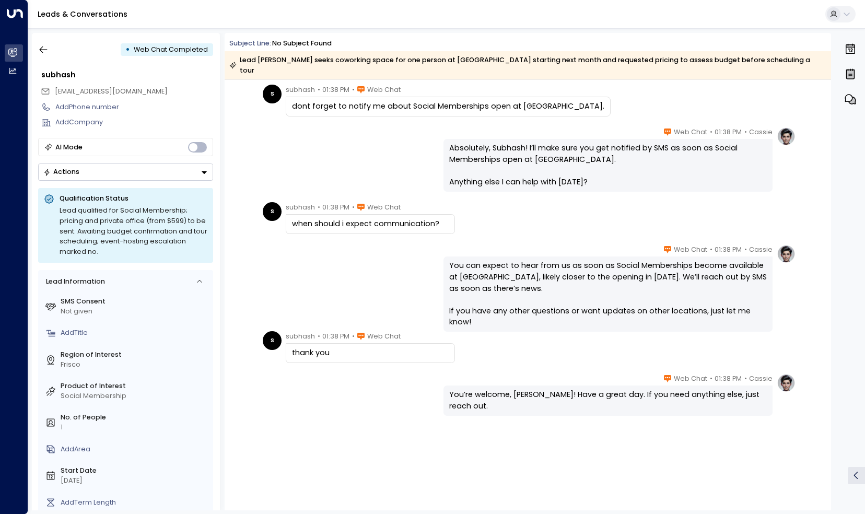
click at [112, 165] on button "Actions" at bounding box center [125, 171] width 175 height 17
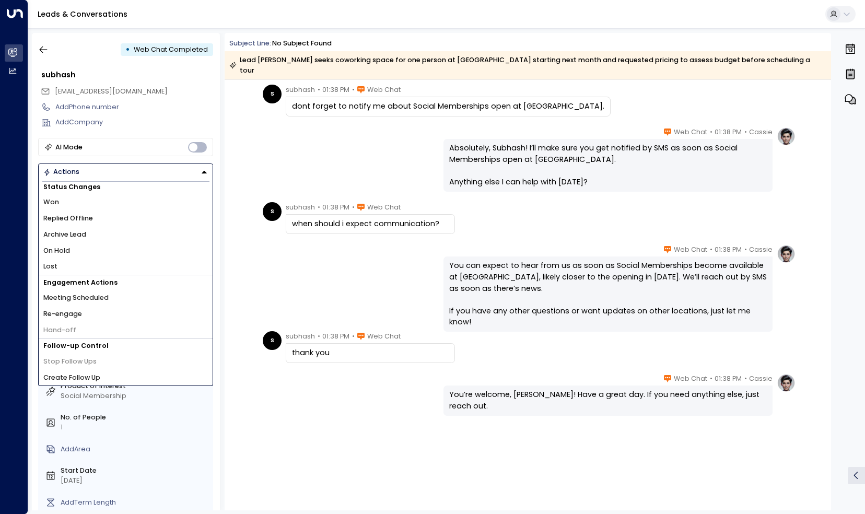
scroll to position [52, 0]
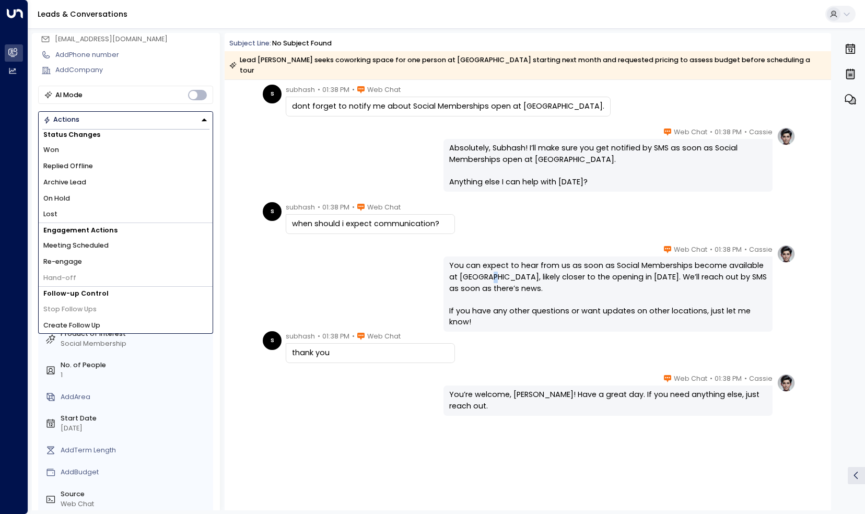
click at [472, 269] on div "You can expect to hear from us as soon as Social Memberships become available a…" at bounding box center [608, 294] width 318 height 68
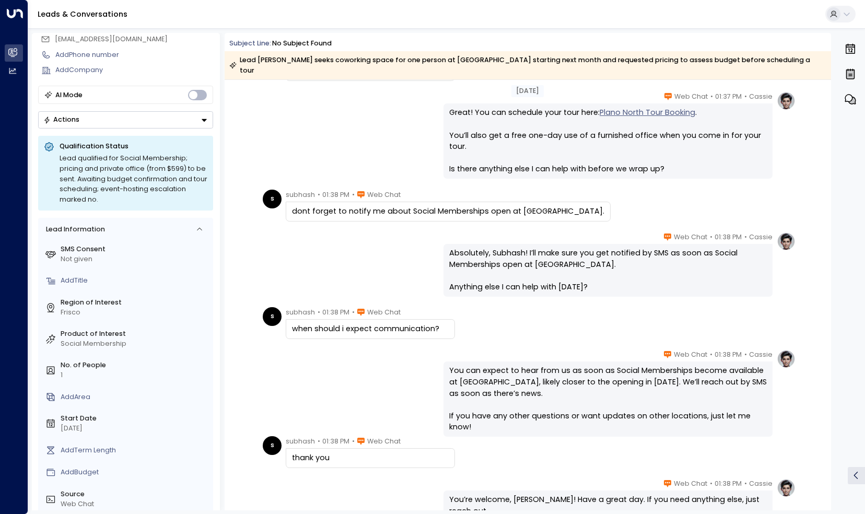
click at [415, 307] on div "subhash • 01:38 PM • Web Chat when should i expect communication?" at bounding box center [370, 323] width 169 height 32
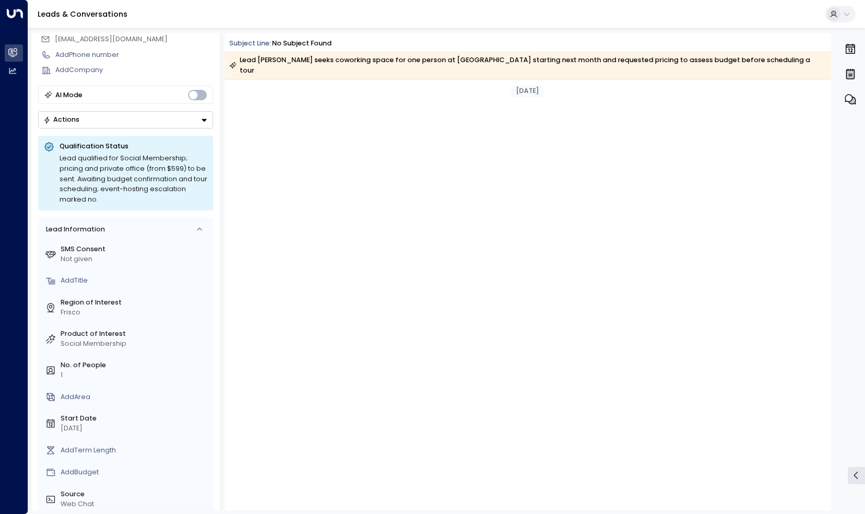
scroll to position [982, 0]
